Goal: Register for event/course

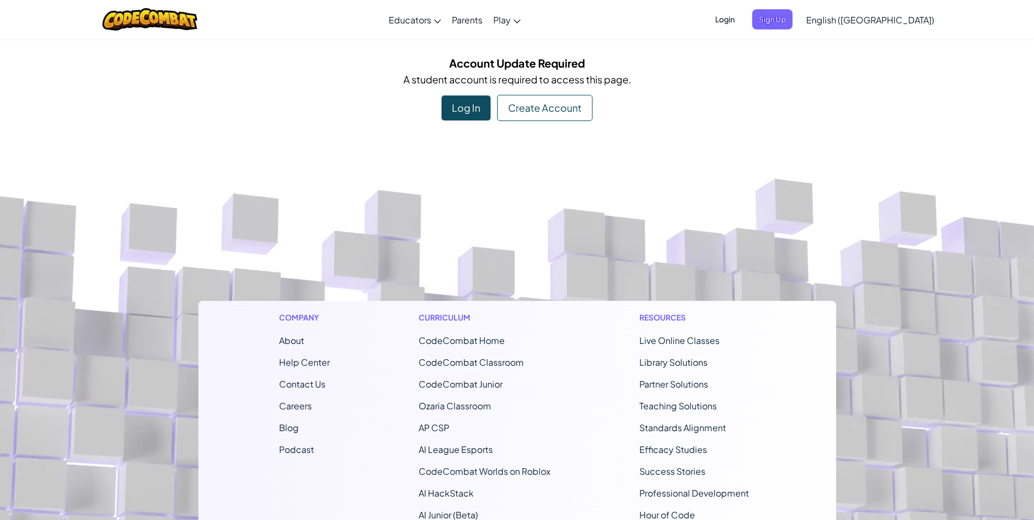
click at [460, 110] on div "Log In" at bounding box center [466, 107] width 49 height 25
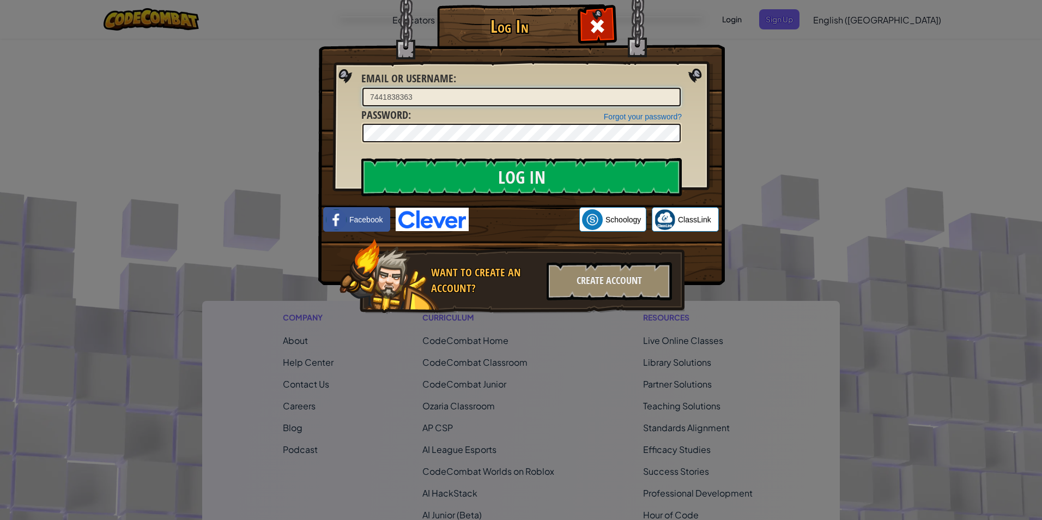
type input "7441838363"
click at [361, 158] on input "Log In" at bounding box center [521, 177] width 321 height 38
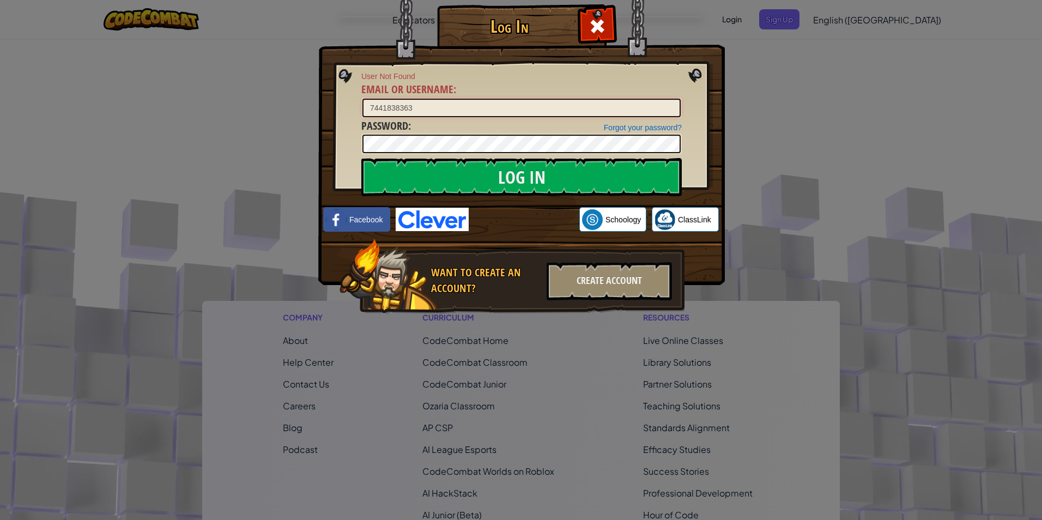
drag, startPoint x: 500, startPoint y: 107, endPoint x: -2, endPoint y: 71, distance: 503.9
click at [0, 71] on html "Toggle navigation Educators Create Free Account School & District Solutions Tea…" at bounding box center [521, 364] width 1042 height 729
click at [775, 259] on div "Log In User Not Found Email or Username : 7441838363 Forgot your password? Pass…" at bounding box center [521, 260] width 1042 height 520
click at [662, 215] on img at bounding box center [665, 219] width 21 height 21
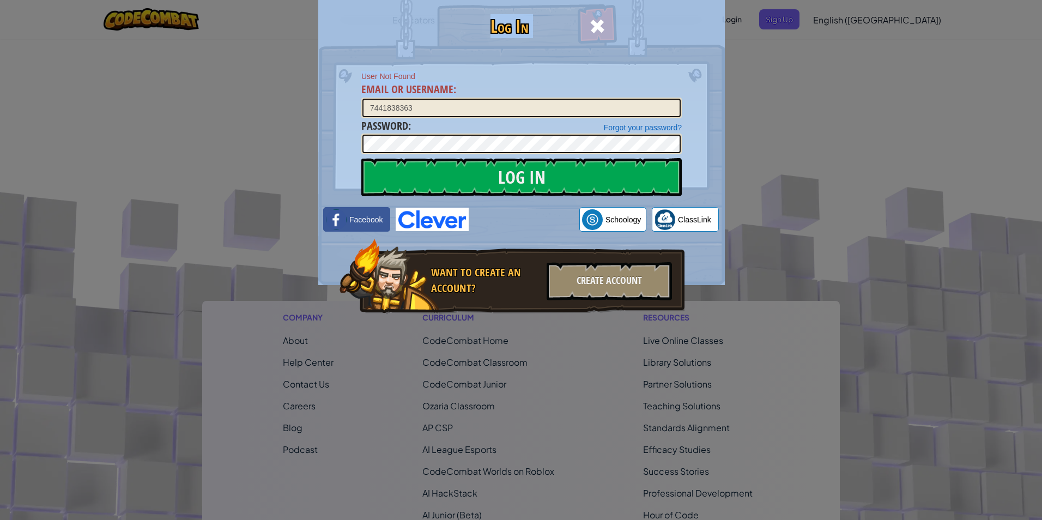
drag, startPoint x: 518, startPoint y: 101, endPoint x: 241, endPoint y: 88, distance: 277.8
click at [241, 88] on div "Log In User Not Found Email or Username : 7441838363 Forgot your password? Pass…" at bounding box center [521, 260] width 1042 height 520
drag, startPoint x: 241, startPoint y: 88, endPoint x: 930, endPoint y: 253, distance: 708.0
click at [930, 253] on div "Log In User Not Found Email or Username : 7441838363 Forgot your password? Pass…" at bounding box center [521, 260] width 1042 height 520
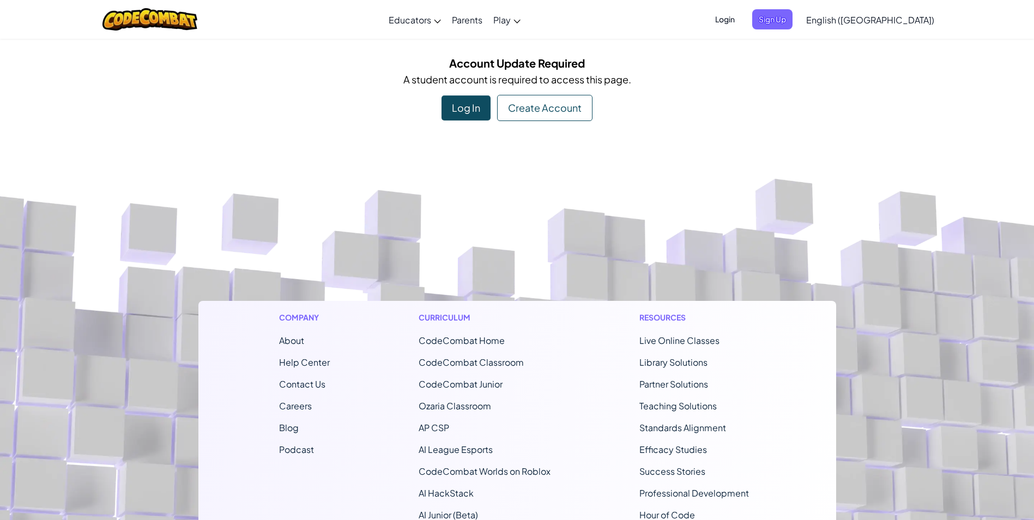
click at [452, 99] on div "Log In" at bounding box center [466, 107] width 49 height 25
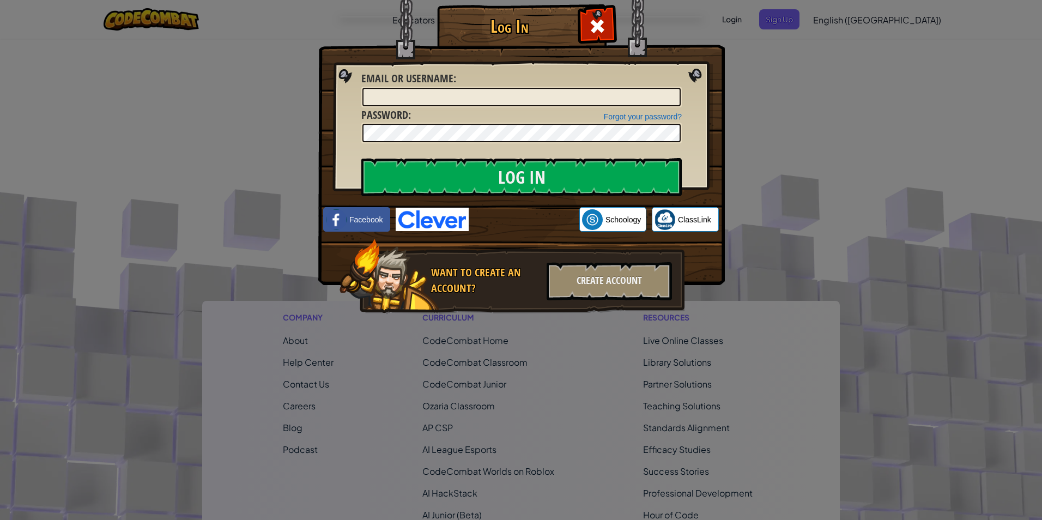
click at [422, 223] on img at bounding box center [432, 219] width 73 height 23
click at [754, 87] on div "Log In Unknown Error Email or Username : Forgot your password? Password : Log I…" at bounding box center [521, 260] width 1042 height 520
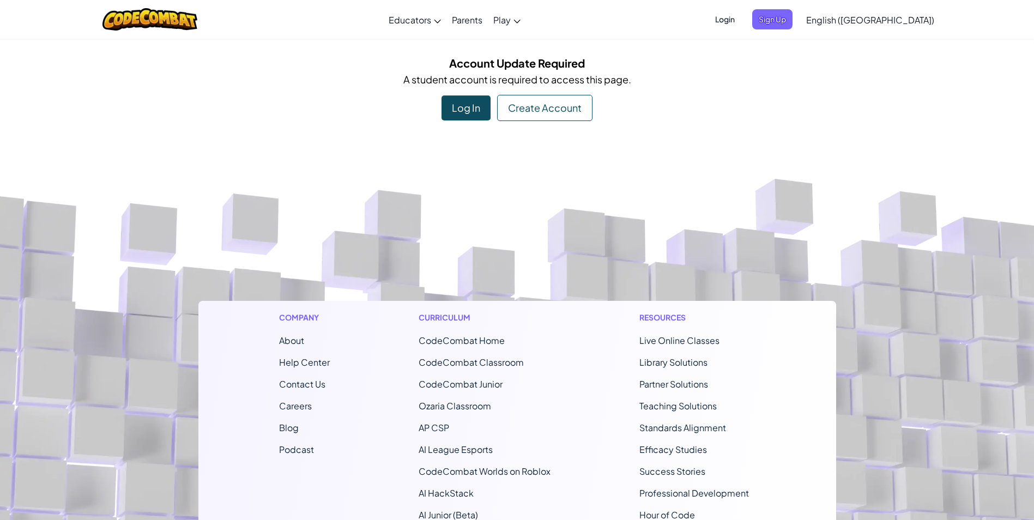
click at [564, 113] on div "Create Account" at bounding box center [544, 108] width 95 height 26
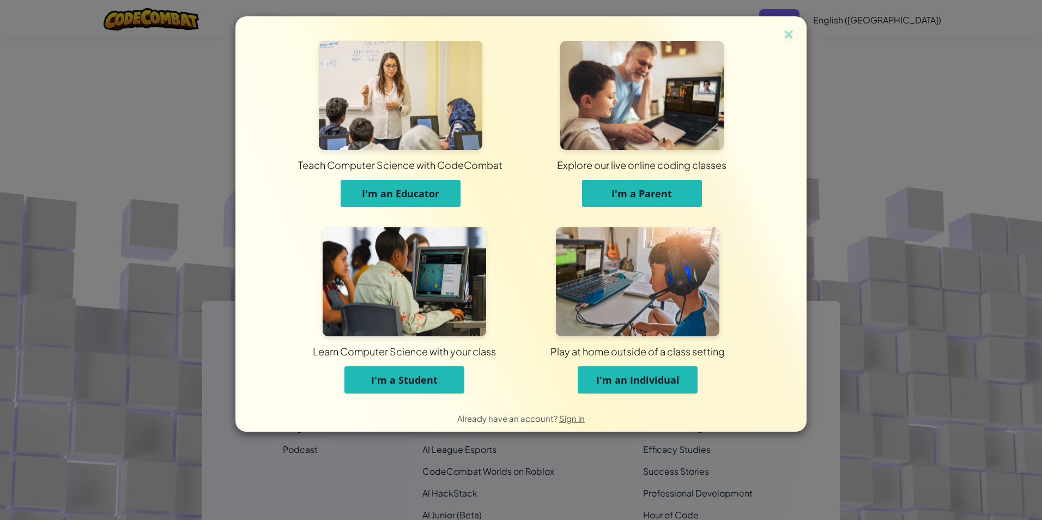
click at [403, 385] on span "I'm a Student" at bounding box center [404, 379] width 67 height 13
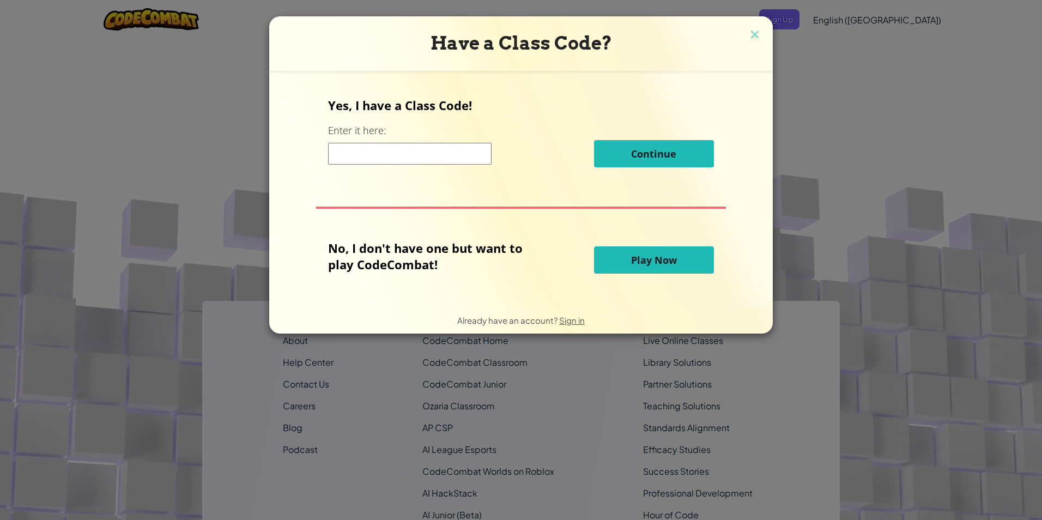
click at [426, 158] on input at bounding box center [410, 154] width 164 height 22
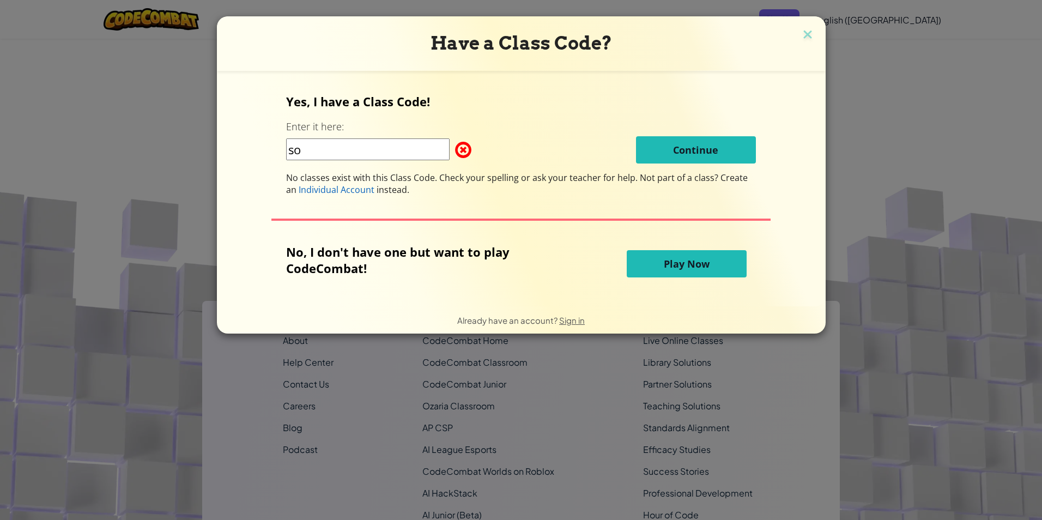
type input "s"
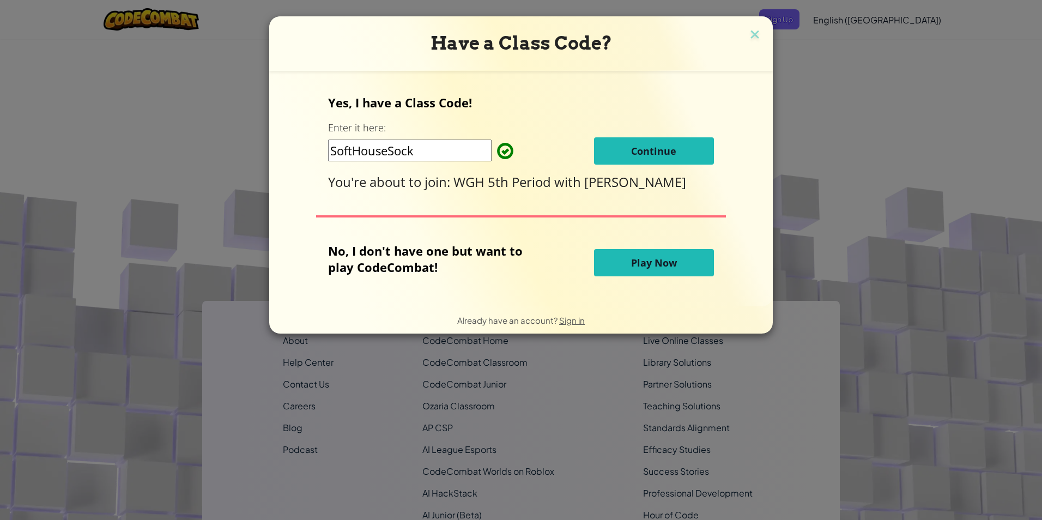
type input "SoftHouseSock"
click at [646, 152] on span "Continue" at bounding box center [653, 150] width 45 height 13
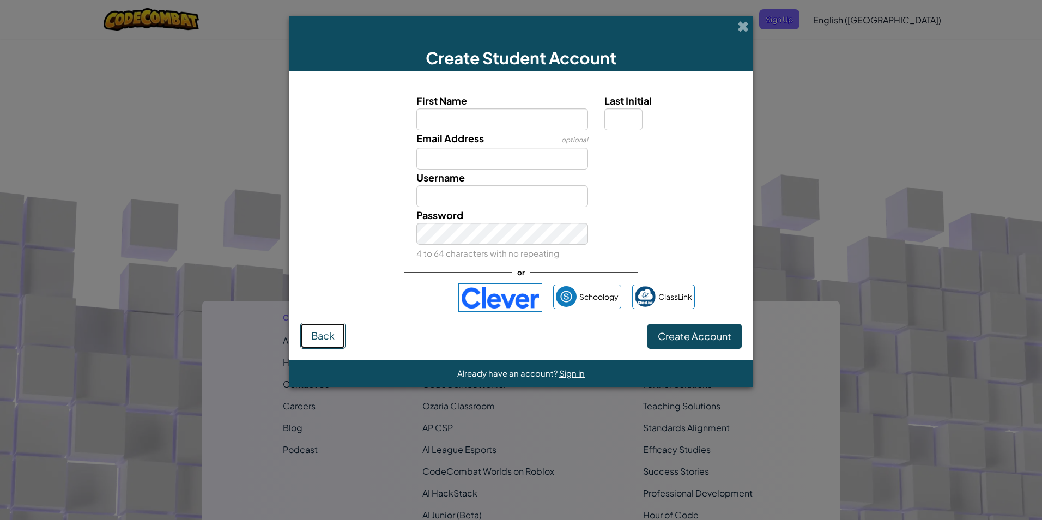
click at [317, 340] on span "Back" at bounding box center [322, 335] width 23 height 13
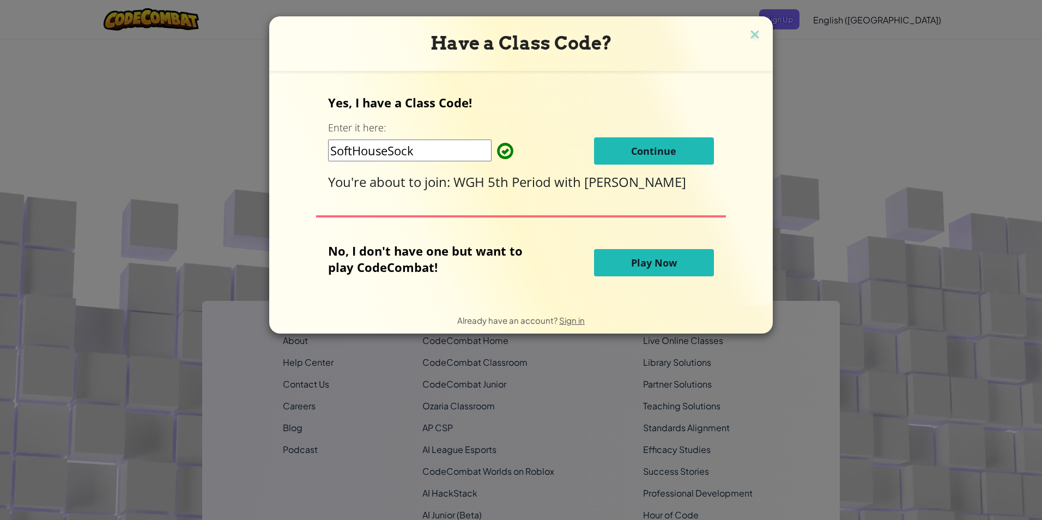
click at [646, 257] on span "Play Now" at bounding box center [654, 262] width 46 height 13
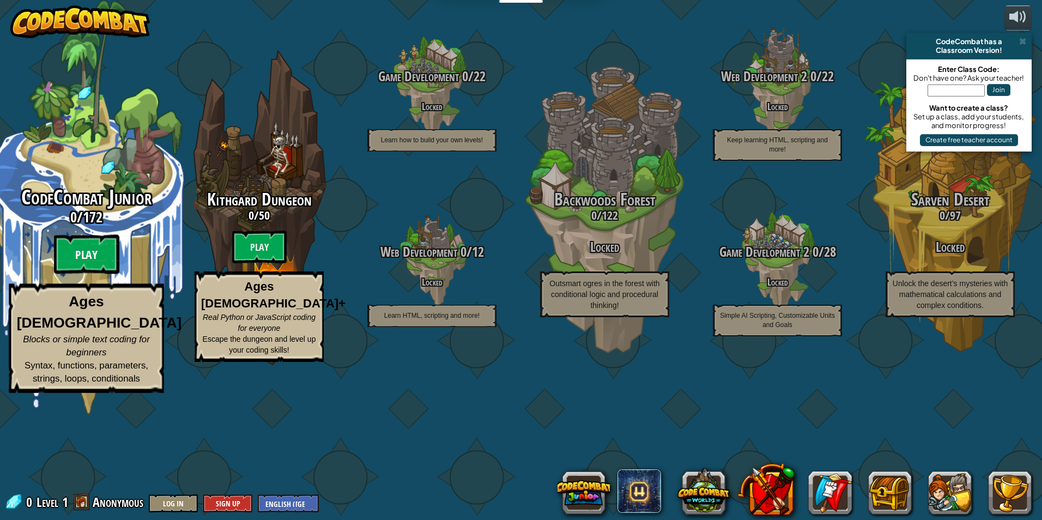
click at [100, 274] on btn "Play" at bounding box center [86, 254] width 65 height 39
